Goal: Transaction & Acquisition: Download file/media

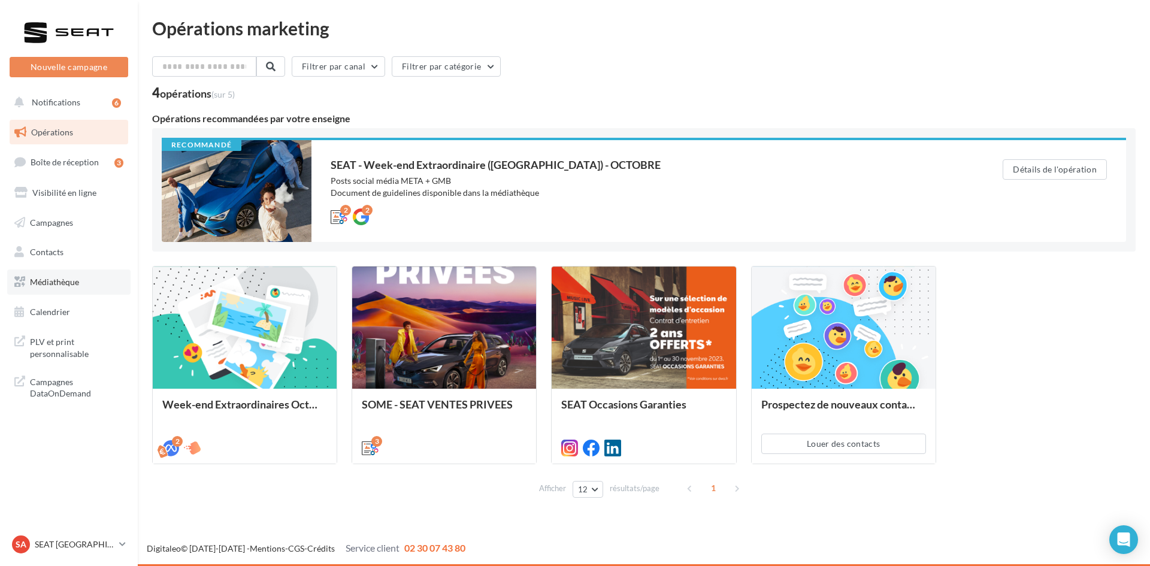
click at [57, 289] on link "Médiathèque" at bounding box center [68, 281] width 123 height 25
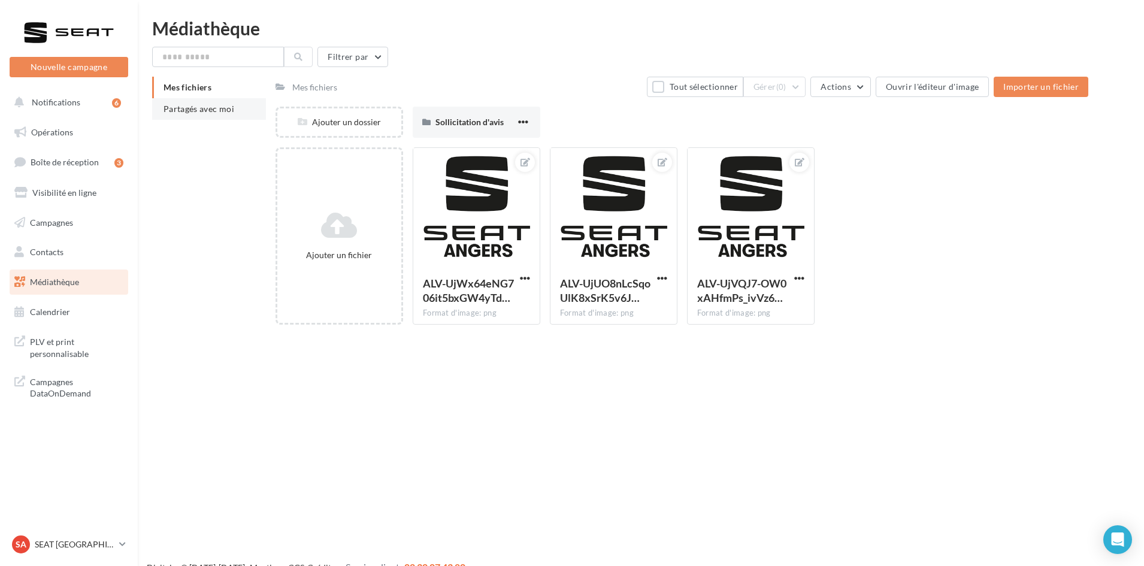
click at [170, 107] on span "Partagés avec moi" at bounding box center [198, 109] width 71 height 10
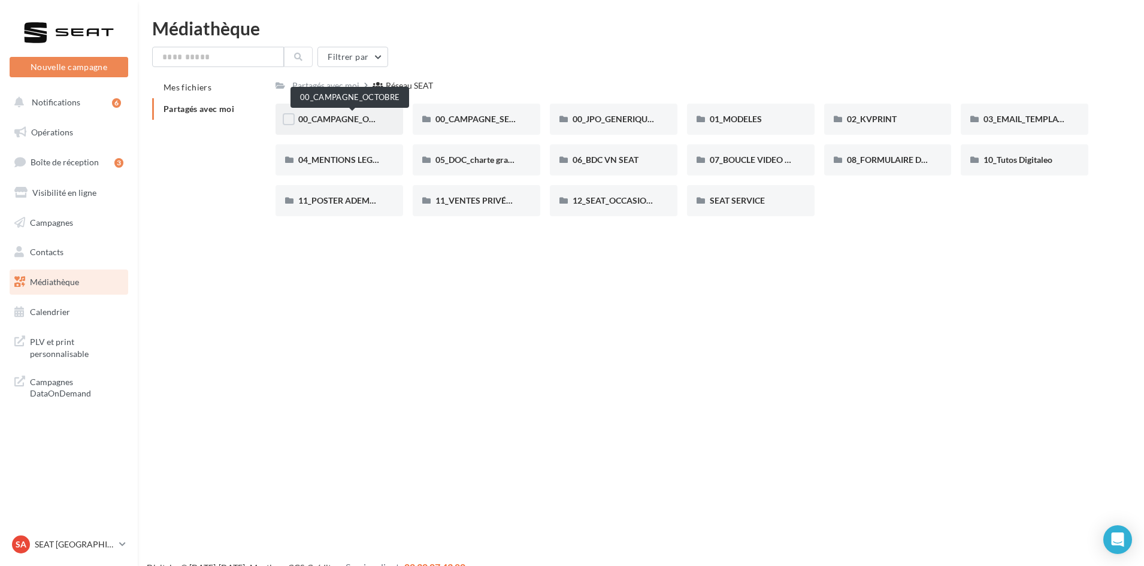
click at [334, 115] on span "00_CAMPAGNE_OCTOBRE" at bounding box center [349, 119] width 102 height 10
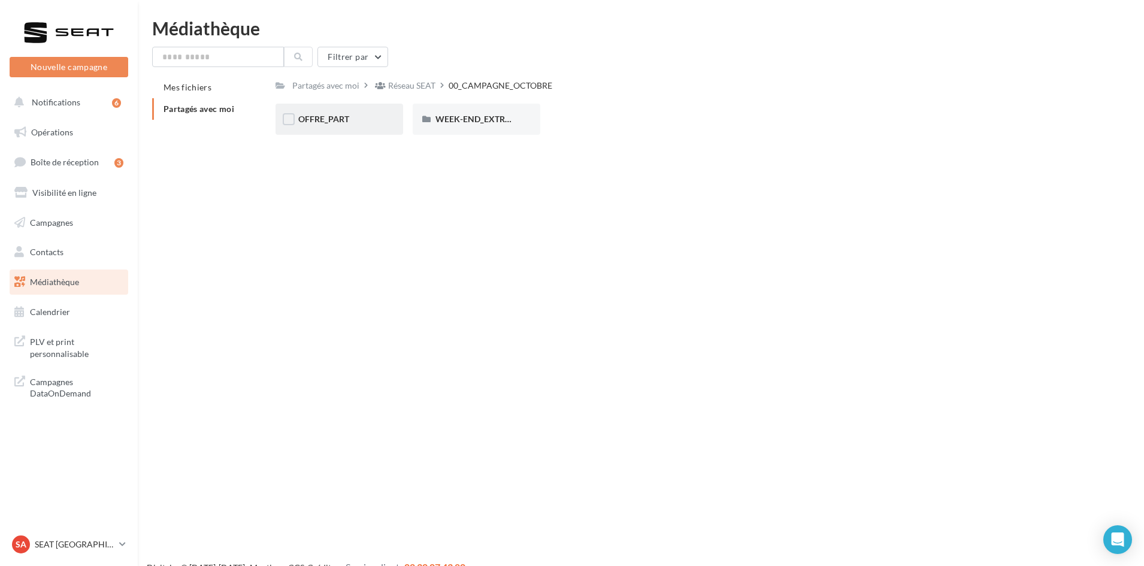
click at [329, 110] on div "OFFRE_PART" at bounding box center [339, 119] width 128 height 31
click at [320, 125] on div "ARONA" at bounding box center [339, 119] width 82 height 12
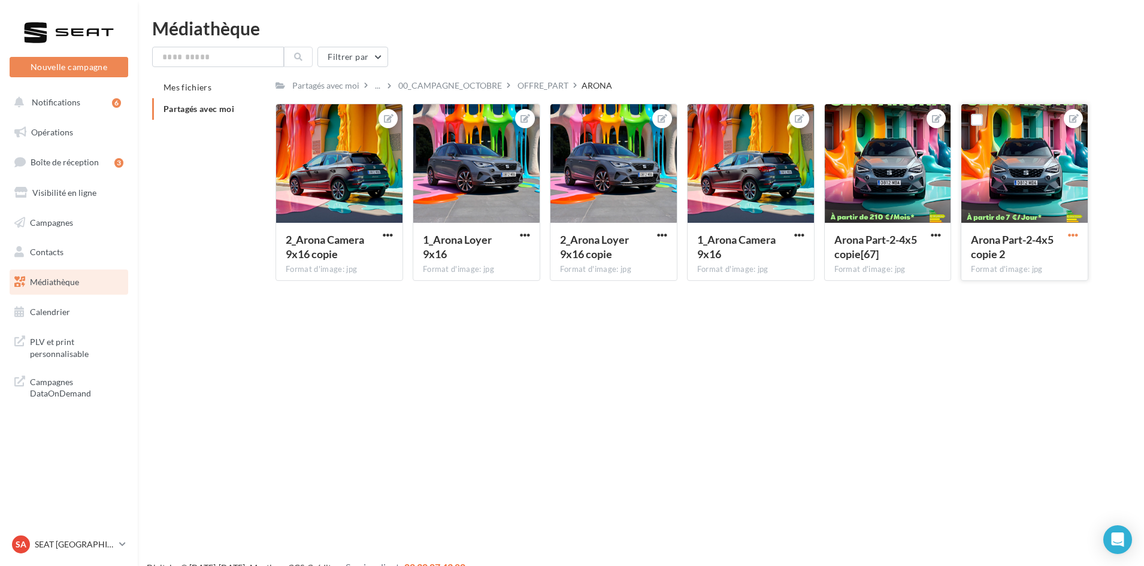
click at [1075, 235] on span "button" at bounding box center [1073, 235] width 10 height 10
click at [1020, 286] on button "Télécharger" at bounding box center [1017, 289] width 126 height 31
click at [934, 240] on span "button" at bounding box center [936, 235] width 10 height 10
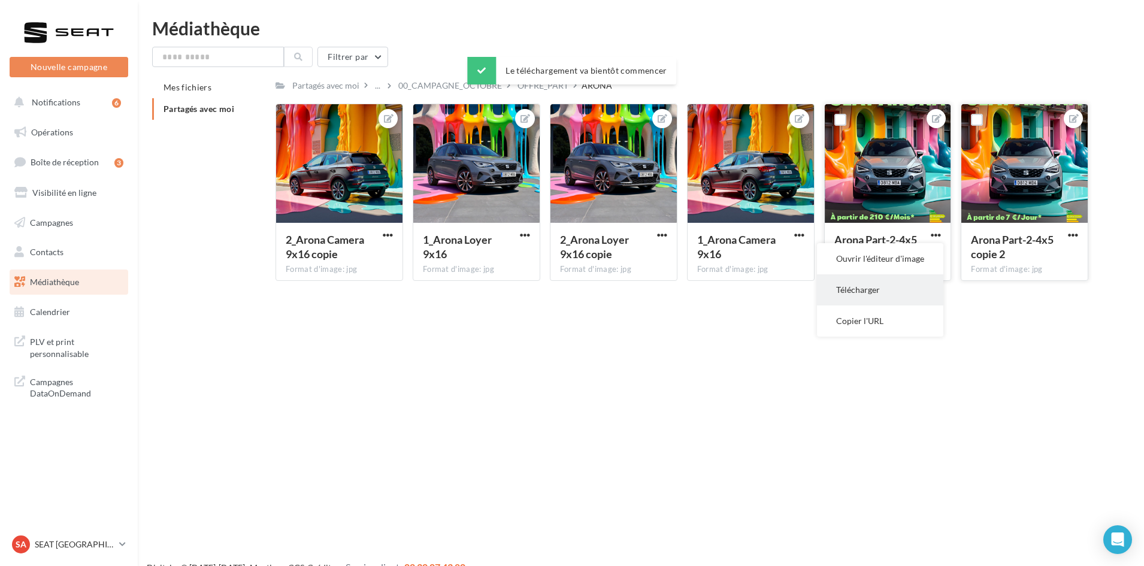
click at [905, 281] on button "Télécharger" at bounding box center [880, 289] width 126 height 31
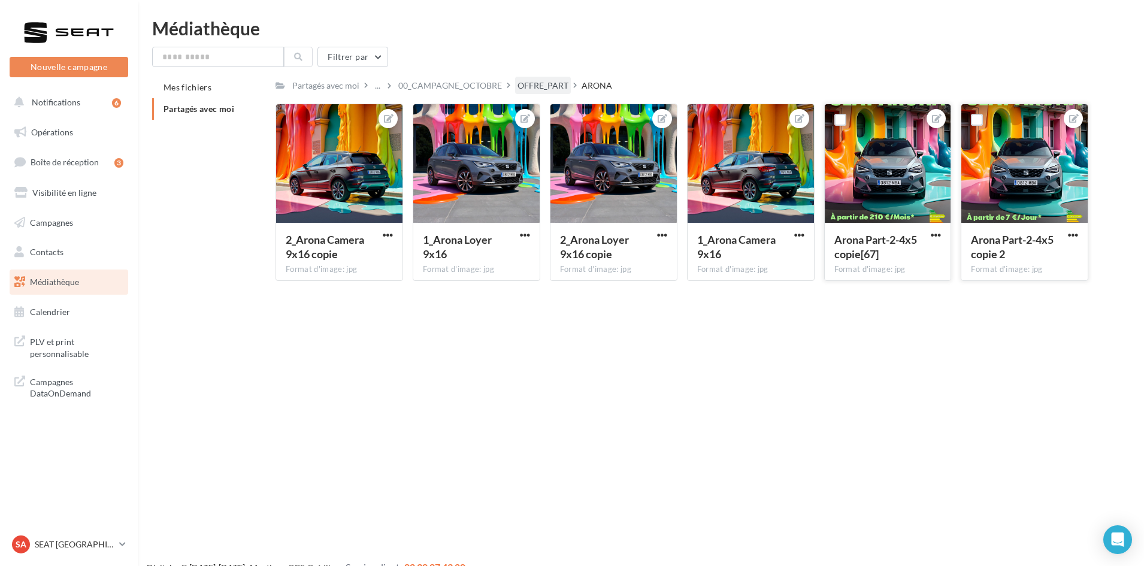
click at [560, 89] on div "OFFRE_PART" at bounding box center [542, 86] width 51 height 12
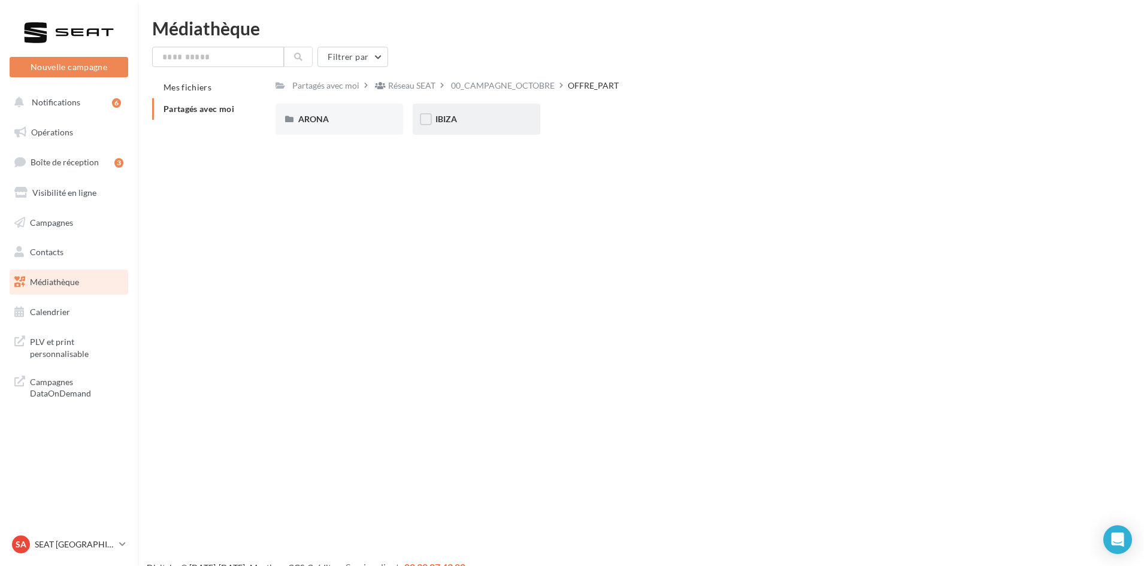
click at [505, 123] on div "IBIZA" at bounding box center [476, 119] width 82 height 12
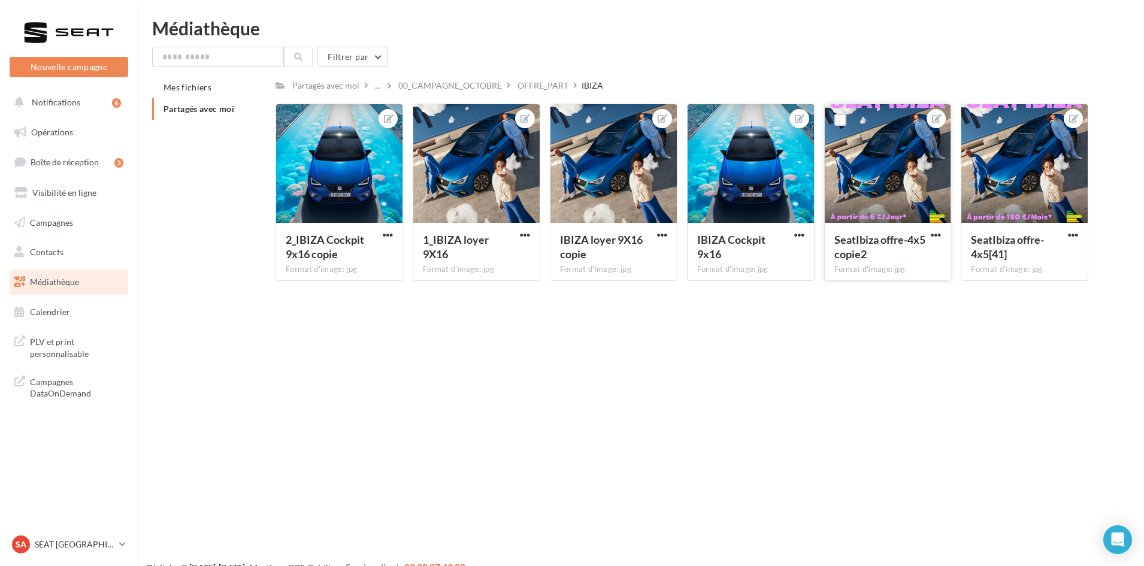
click at [932, 241] on button "button" at bounding box center [935, 236] width 15 height 12
click at [910, 287] on button "Télécharger" at bounding box center [880, 289] width 126 height 31
click at [1079, 230] on button "button" at bounding box center [1072, 236] width 15 height 12
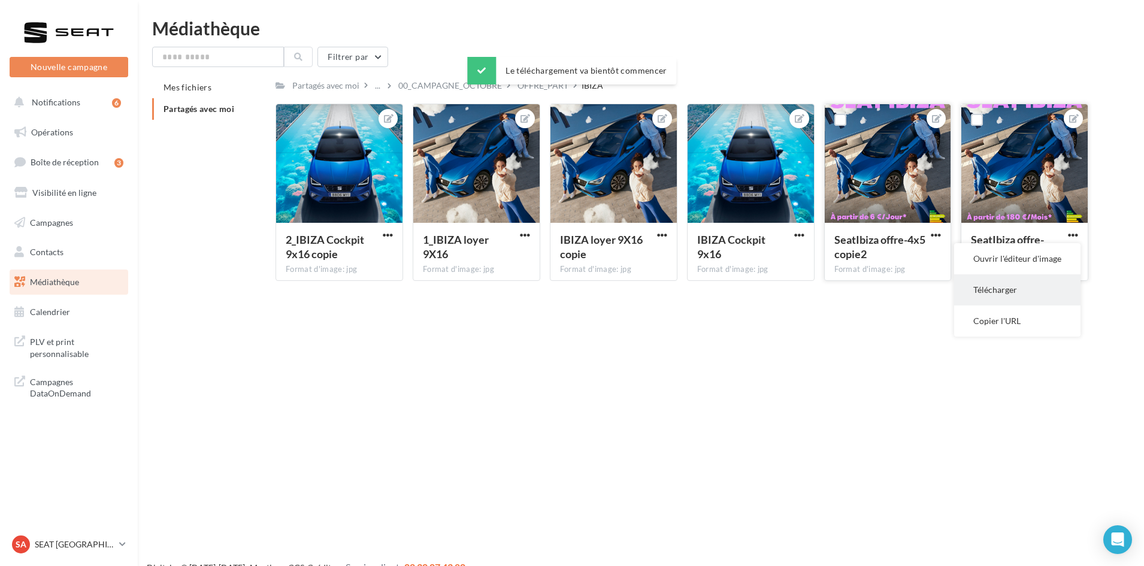
click at [1025, 285] on button "Télécharger" at bounding box center [1017, 289] width 126 height 31
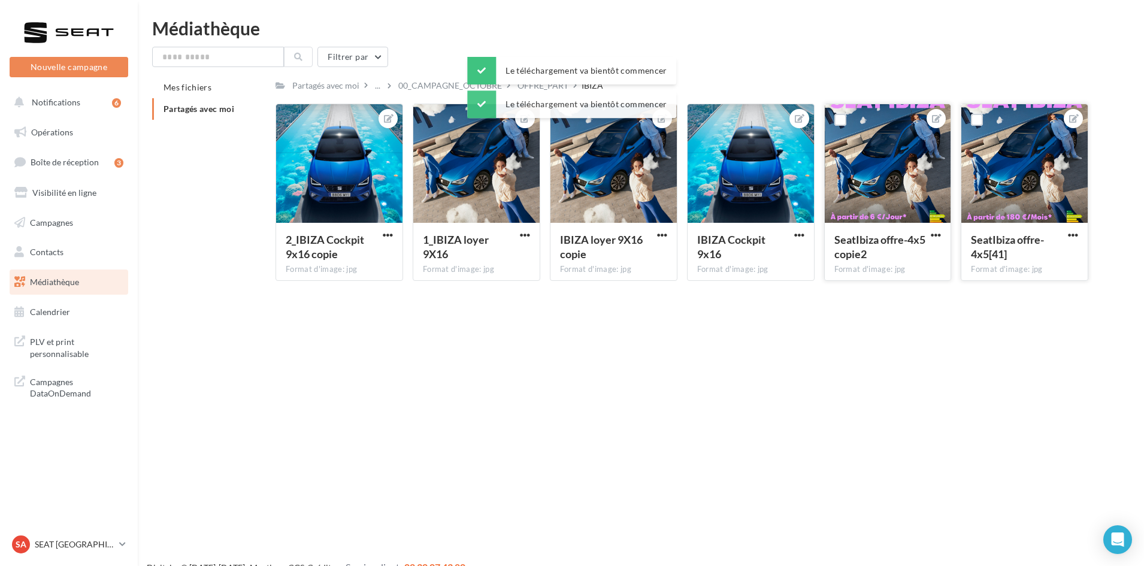
click at [1016, 384] on div "Nouvelle campagne Nouvelle campagne Notifications 6 Opérations Boîte de récepti…" at bounding box center [572, 302] width 1144 height 566
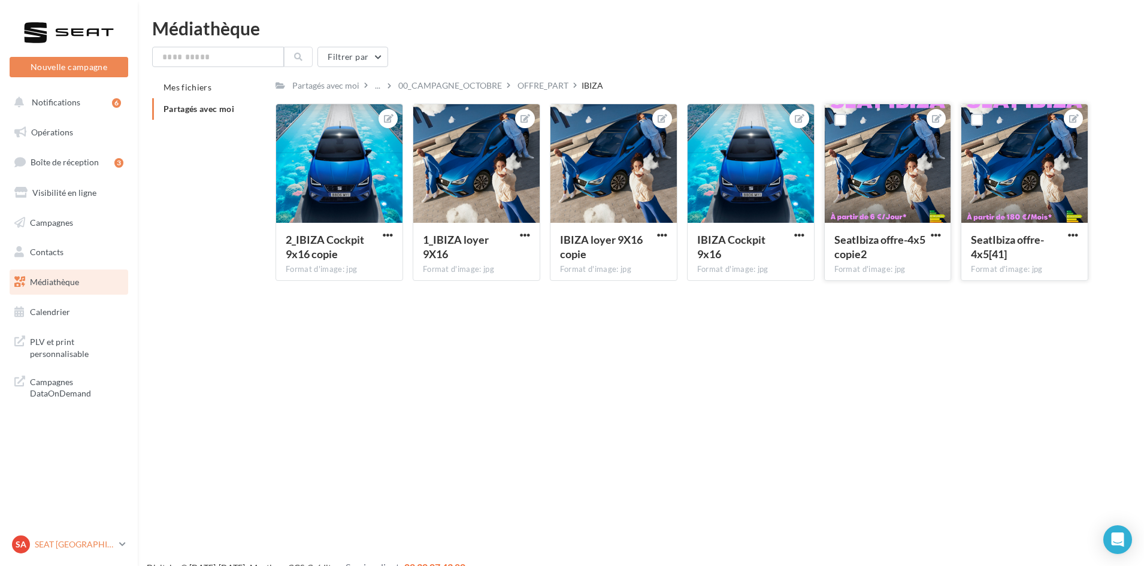
click at [106, 540] on p "SEAT [GEOGRAPHIC_DATA]" at bounding box center [75, 544] width 80 height 12
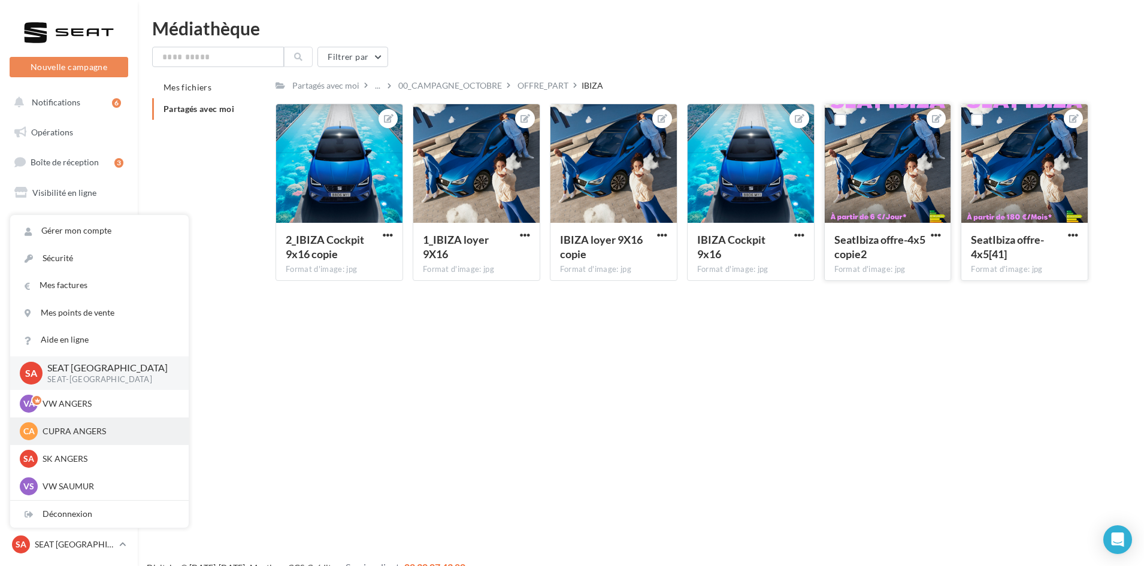
click at [129, 435] on p "CUPRA ANGERS" at bounding box center [109, 431] width 132 height 12
